Goal: Transaction & Acquisition: Purchase product/service

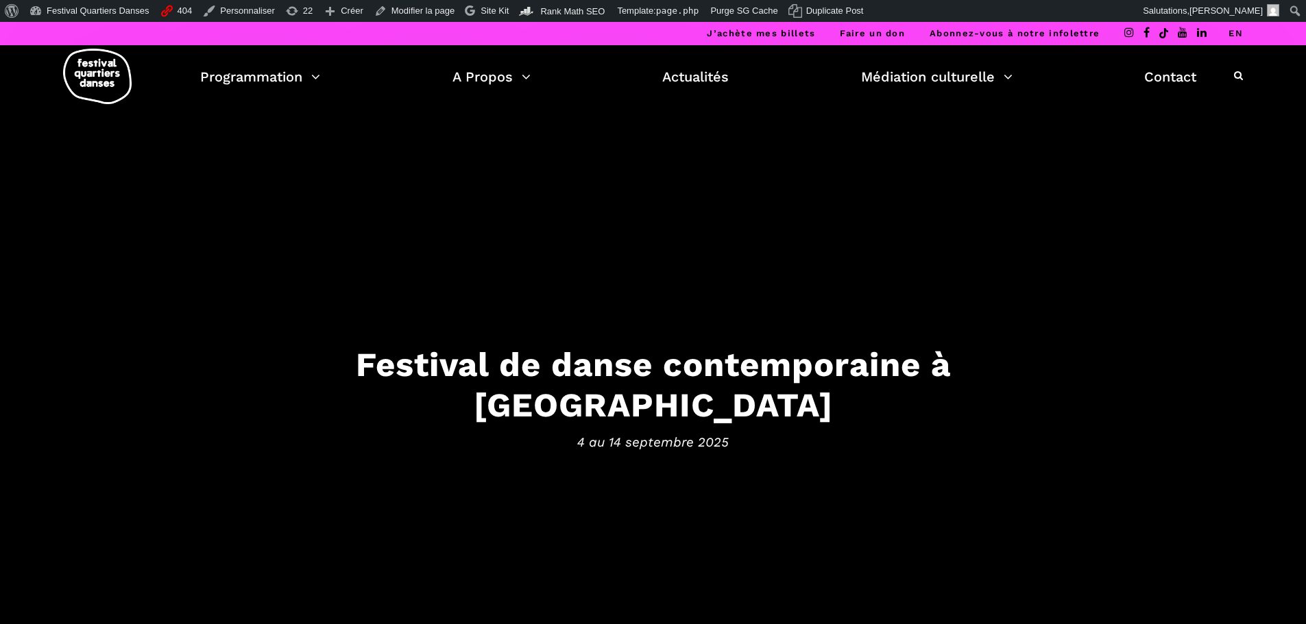
click at [866, 21] on div "À propos de WordPress À propos de WordPress Contribuer Site de WordPress-FR Doc…" at bounding box center [653, 11] width 1306 height 22
click at [866, 27] on li "Faire un don" at bounding box center [872, 33] width 90 height 23
click at [783, 26] on li "J’achète mes billets" at bounding box center [760, 33] width 133 height 23
click at [783, 31] on link "J’achète mes billets" at bounding box center [761, 33] width 108 height 10
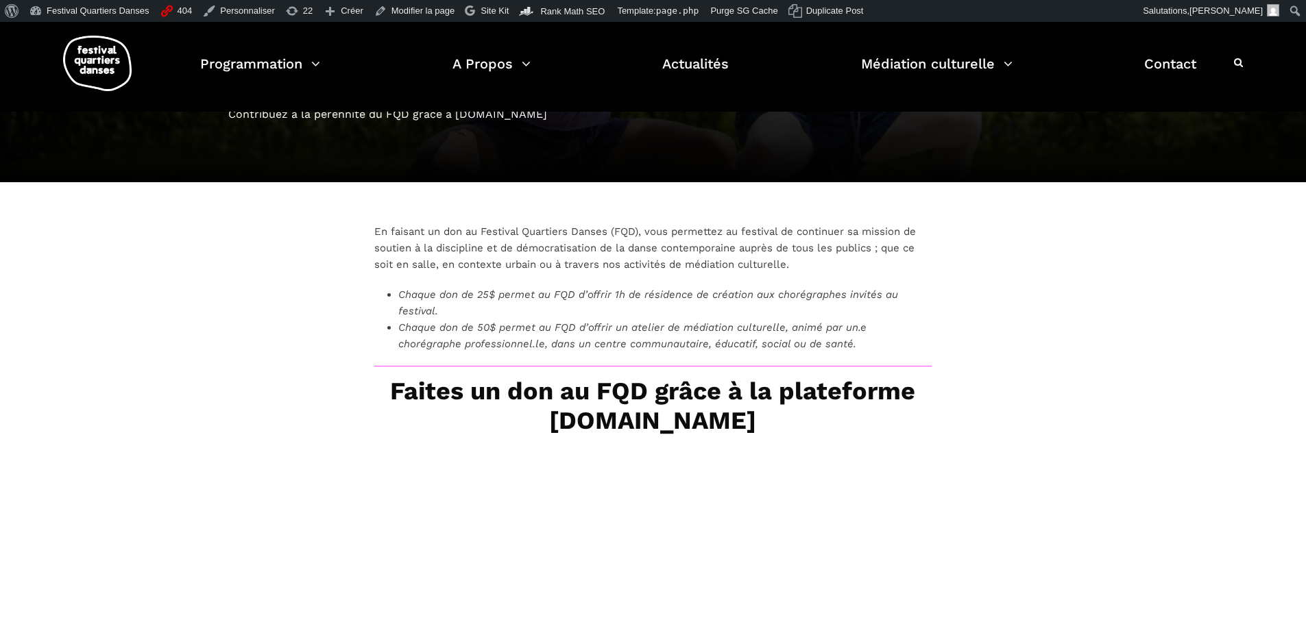
scroll to position [137, 0]
